Goal: Transaction & Acquisition: Purchase product/service

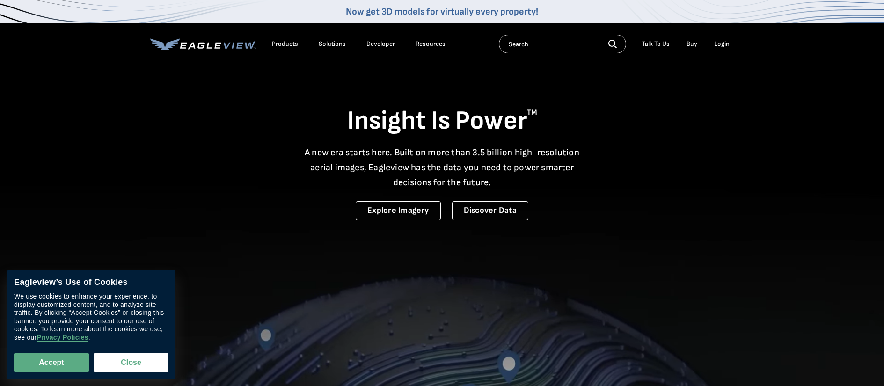
click at [545, 40] on input "text" at bounding box center [562, 44] width 127 height 19
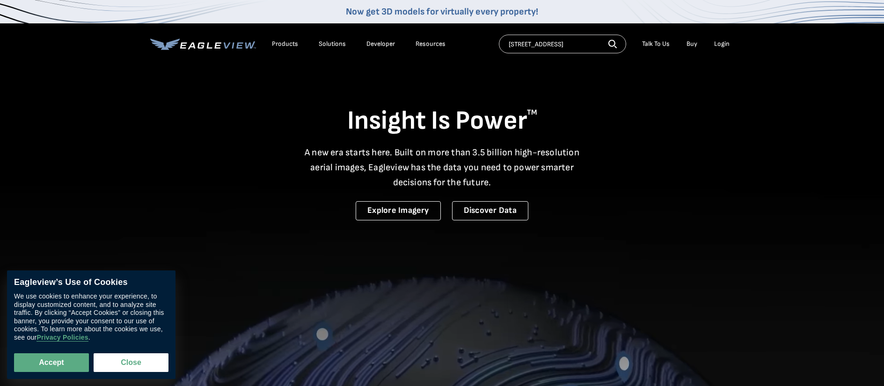
type input "222 lake ave wareham ma"
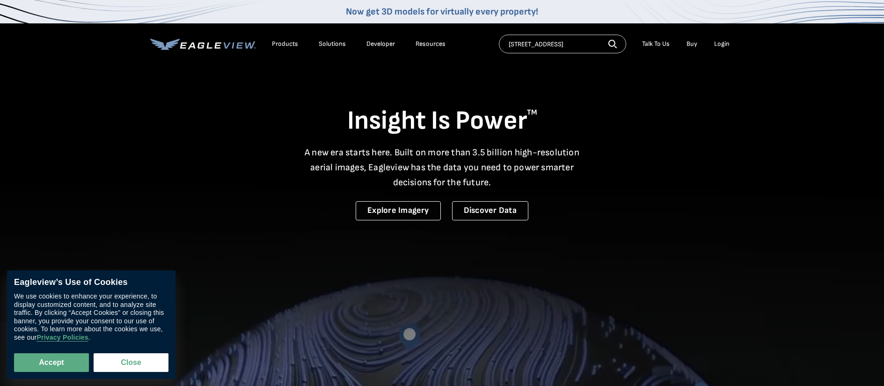
click at [616, 42] on icon "button" at bounding box center [612, 44] width 8 height 8
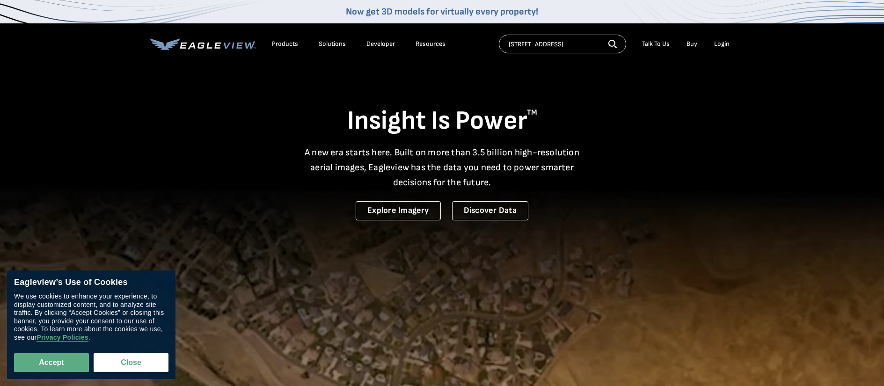
click at [611, 44] on icon "button" at bounding box center [612, 44] width 8 height 8
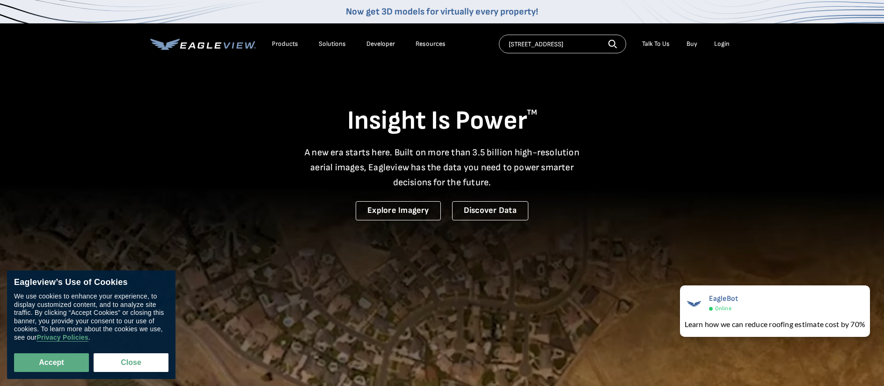
click at [721, 41] on div "Login" at bounding box center [721, 44] width 15 height 8
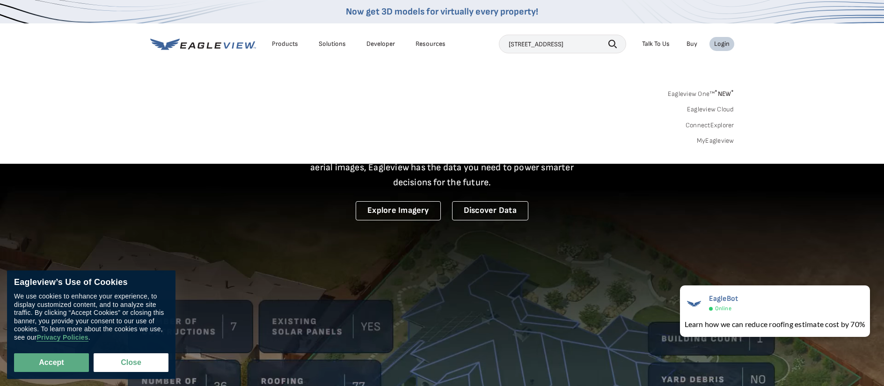
click at [691, 93] on link "Eagleview One™ * NEW *" at bounding box center [701, 92] width 66 height 11
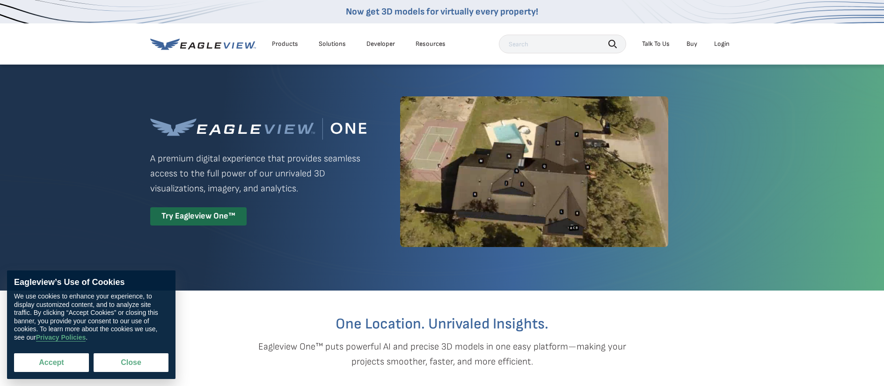
click at [50, 360] on button "Accept" at bounding box center [51, 362] width 75 height 19
checkbox input "true"
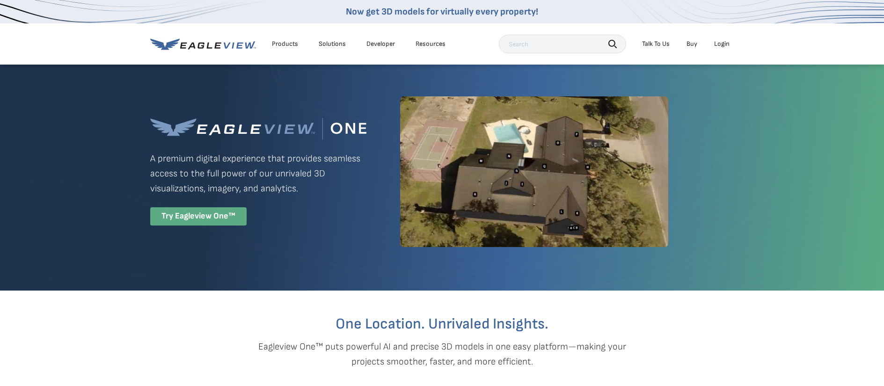
click at [192, 212] on div "Try Eagleview One™" at bounding box center [198, 216] width 96 height 18
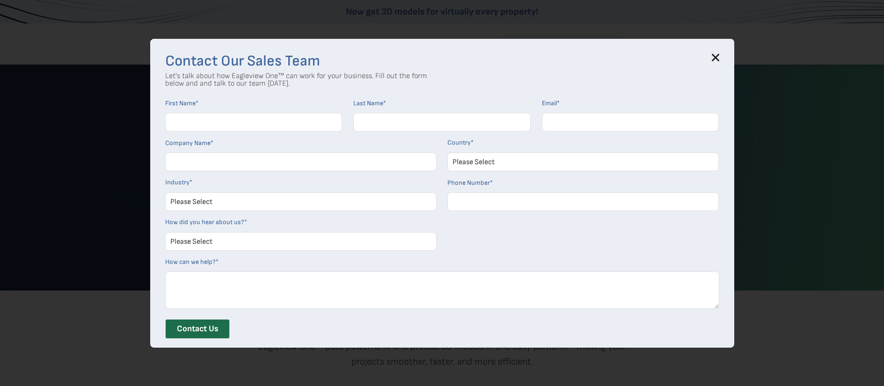
click at [719, 57] on icon at bounding box center [715, 57] width 7 height 7
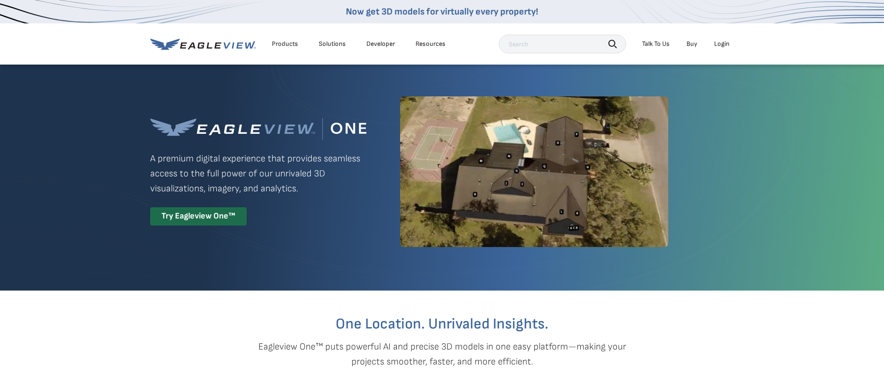
click at [223, 39] on icon at bounding box center [203, 44] width 106 height 12
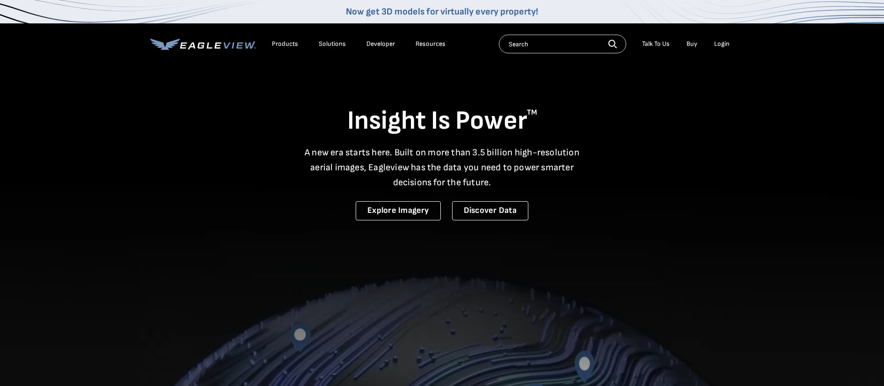
click at [289, 41] on div "Products" at bounding box center [285, 44] width 26 height 8
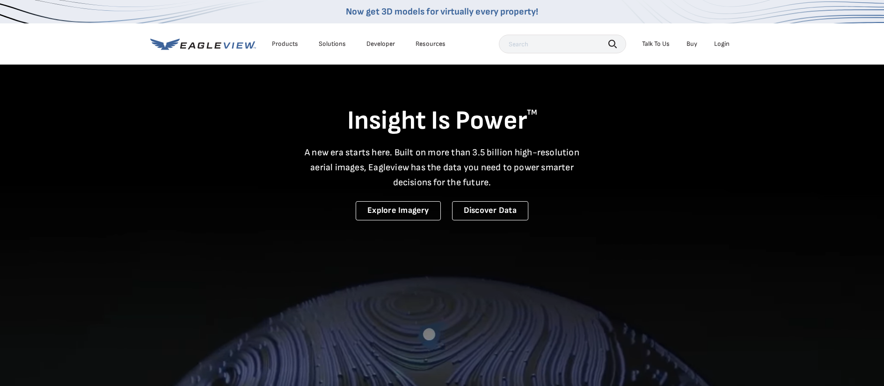
click at [720, 47] on div "Login" at bounding box center [721, 44] width 15 height 8
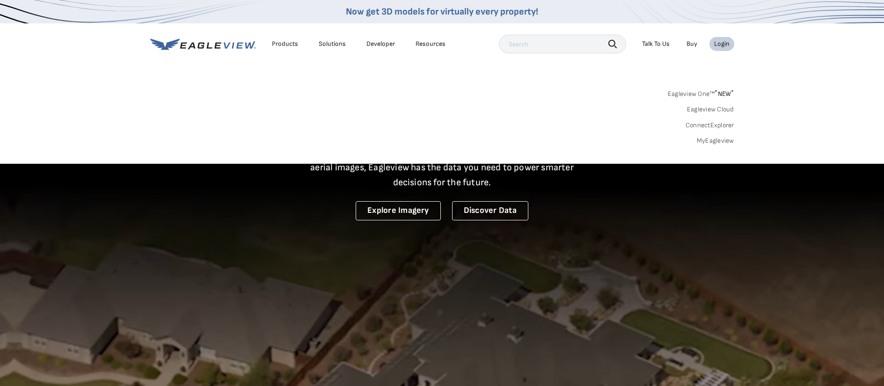
click at [723, 142] on link "MyEagleview" at bounding box center [715, 141] width 37 height 8
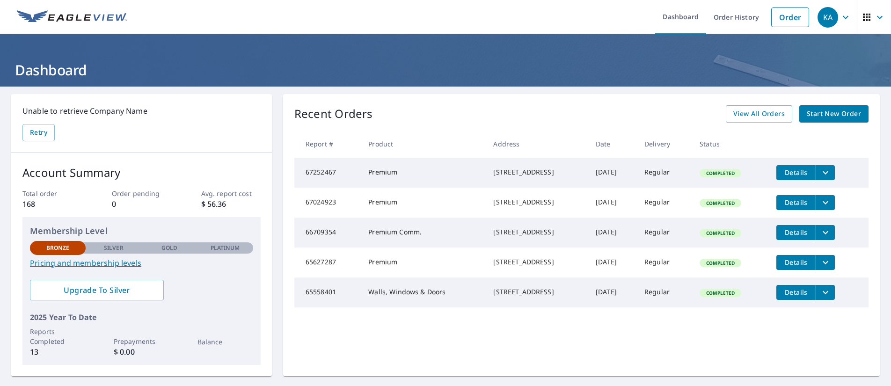
click at [827, 110] on span "Start New Order" at bounding box center [834, 114] width 54 height 12
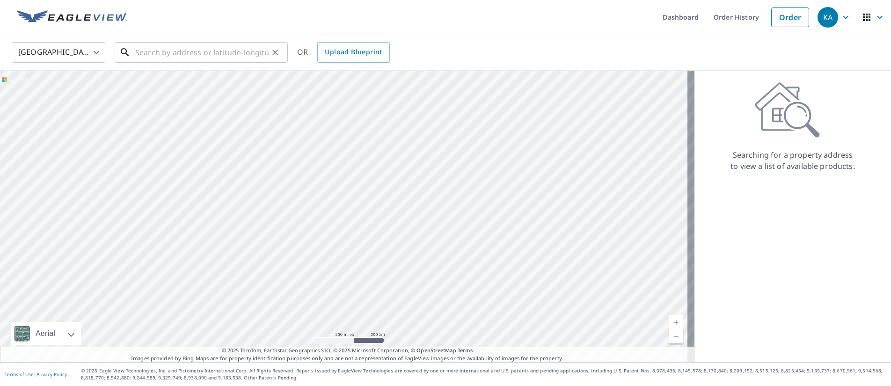
click at [185, 58] on input "text" at bounding box center [201, 52] width 133 height 26
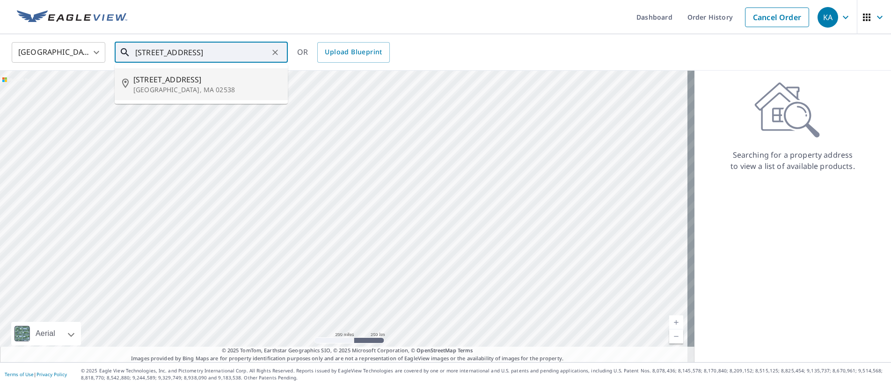
click at [174, 75] on span "[STREET_ADDRESS]" at bounding box center [206, 79] width 147 height 11
type input "[STREET_ADDRESS]"
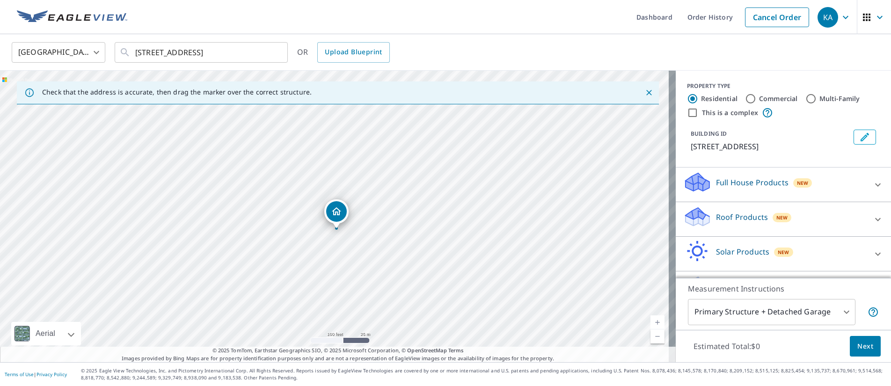
click at [731, 221] on p "Roof Products" at bounding box center [742, 217] width 52 height 11
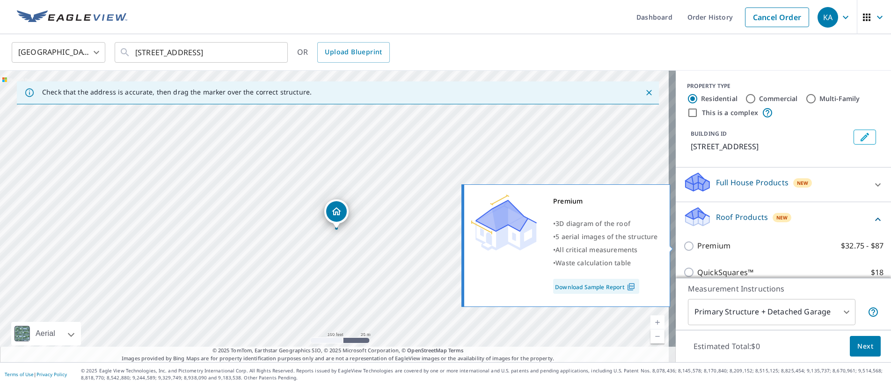
click at [683, 244] on input "Premium $32.75 - $87" at bounding box center [690, 246] width 14 height 11
checkbox input "true"
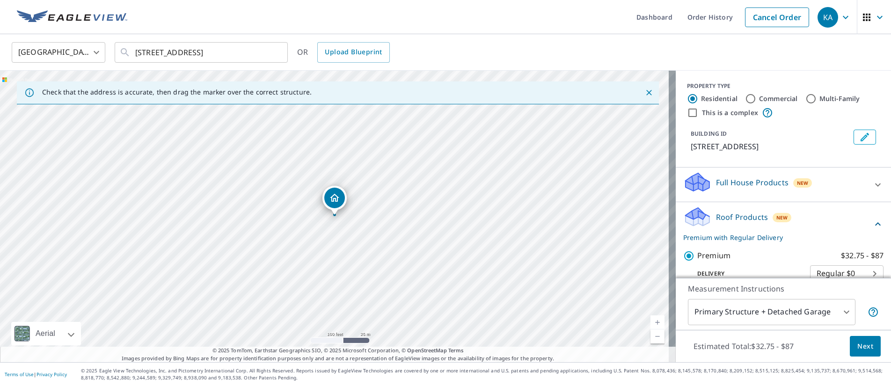
click at [857, 344] on span "Next" at bounding box center [865, 347] width 16 height 12
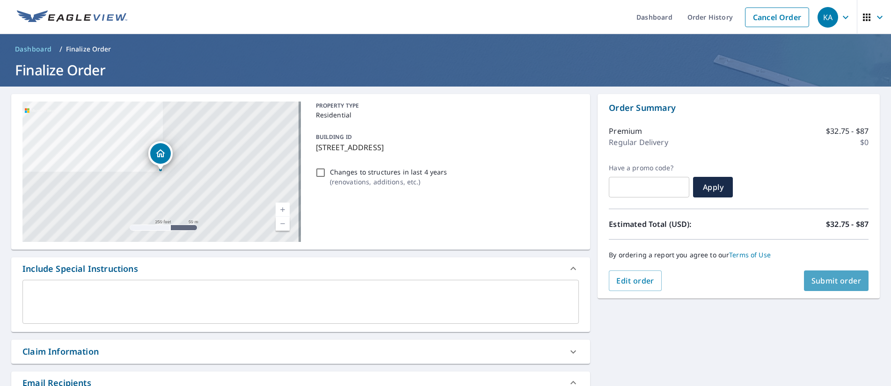
click at [851, 281] on span "Submit order" at bounding box center [836, 281] width 50 height 10
checkbox input "true"
